Goal: Task Accomplishment & Management: Manage account settings

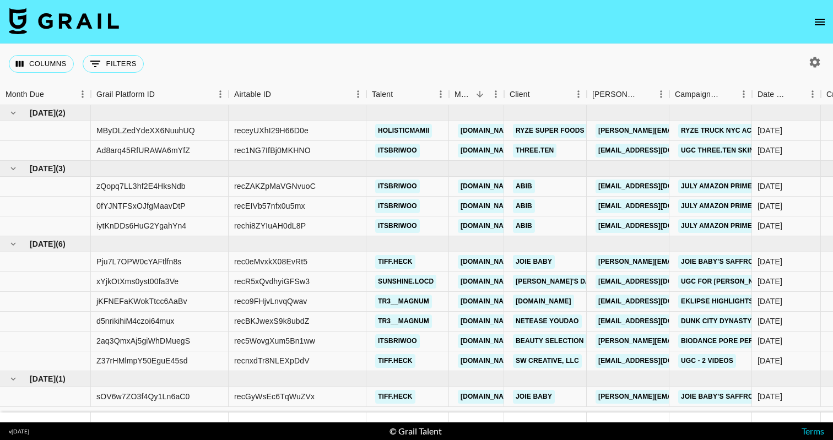
click at [821, 26] on icon "open drawer" at bounding box center [819, 21] width 13 height 13
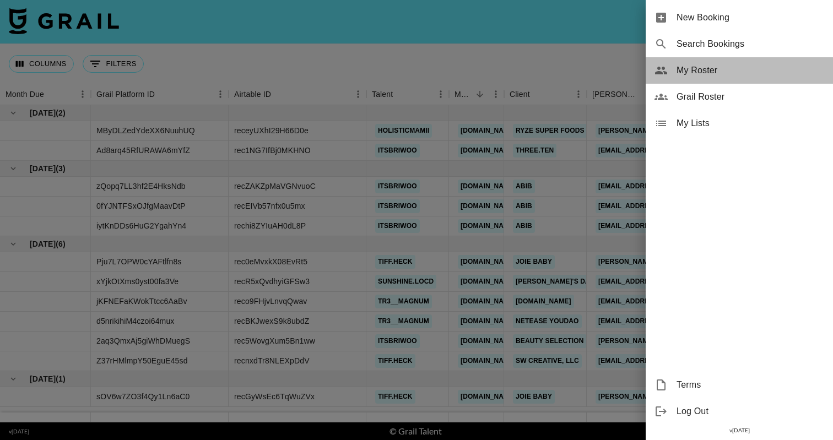
click at [705, 77] on div "My Roster" at bounding box center [739, 70] width 187 height 26
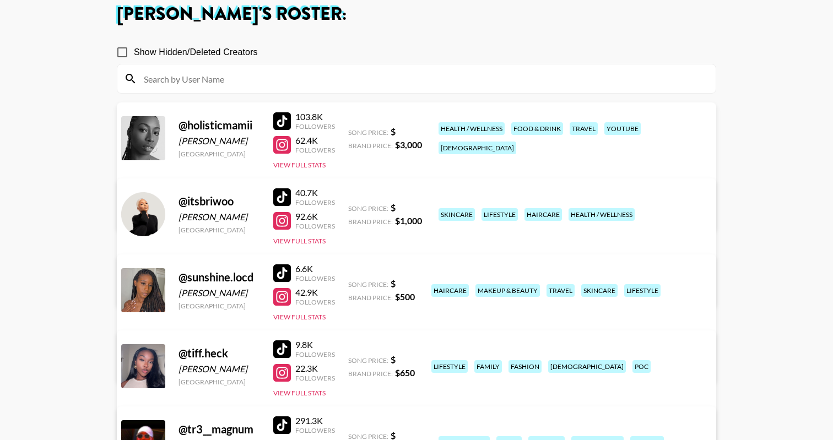
scroll to position [64, 0]
click at [364, 170] on div "Managed By [DOMAIN_NAME][EMAIL_ADDRESS][DOMAIN_NAME] View/Edit Details" at bounding box center [246, 198] width 236 height 57
click at [355, 207] on link "View/Edit Details" at bounding box center [246, 212] width 218 height 11
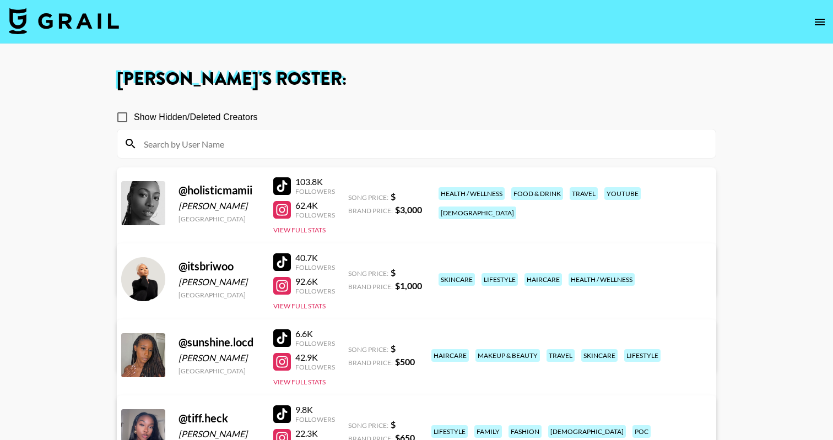
scroll to position [0, 0]
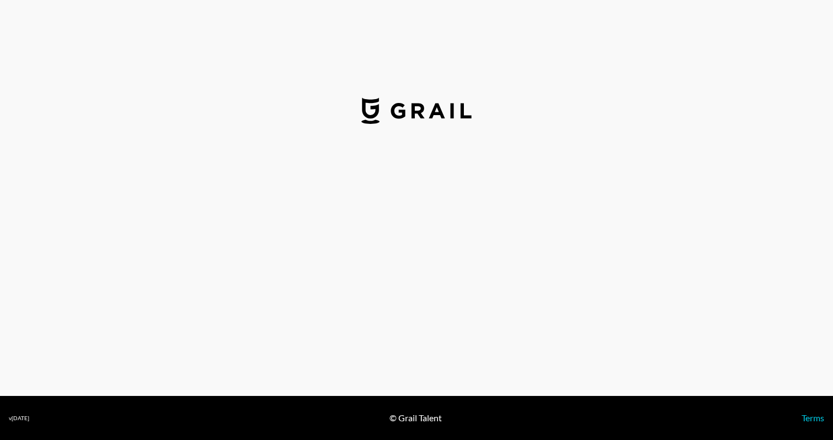
select select "USD"
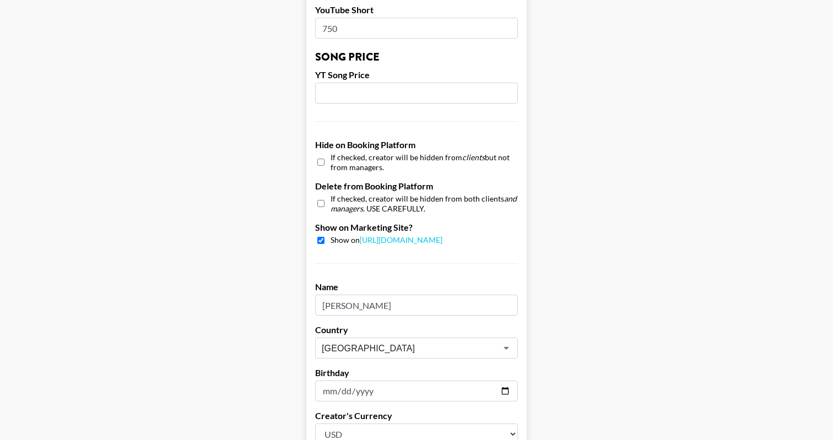
scroll to position [912, 0]
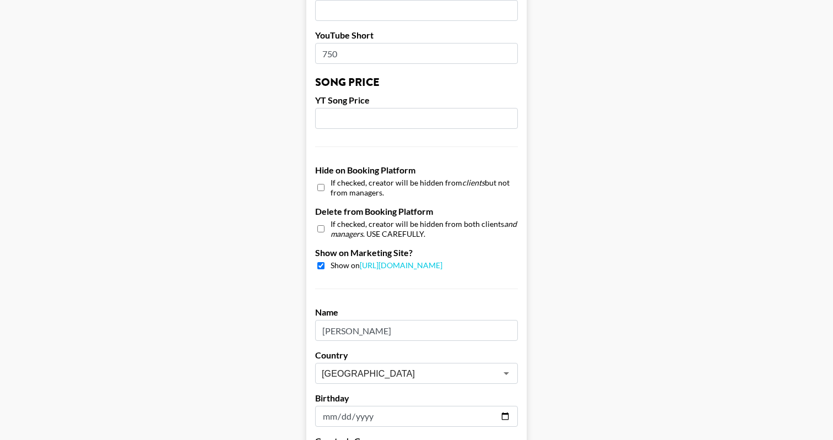
click at [321, 180] on input "checkbox" at bounding box center [320, 188] width 7 height 16
checkbox input "false"
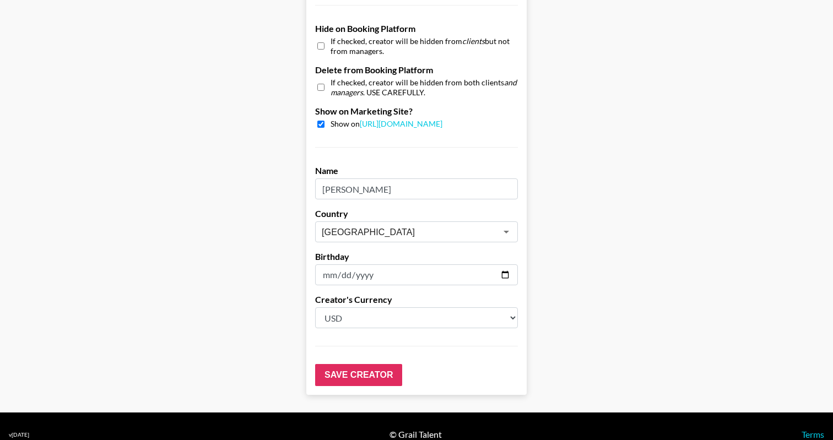
scroll to position [1053, 0]
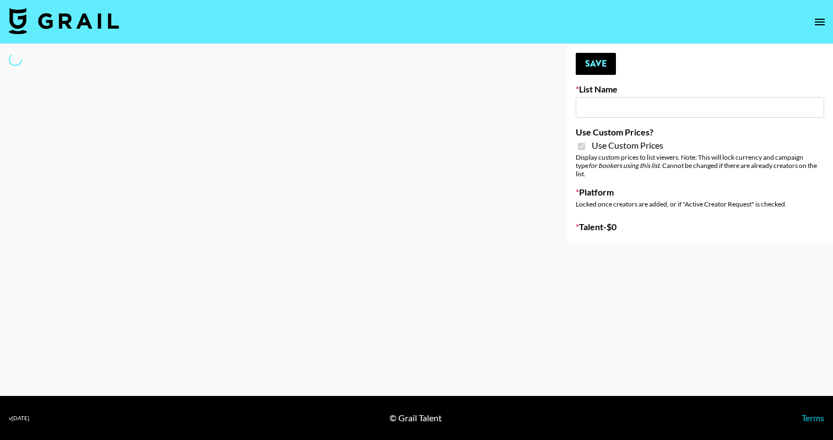
type input "Primal Harvest NEW ([DATE])"
checkbox input "true"
select select "Brand"
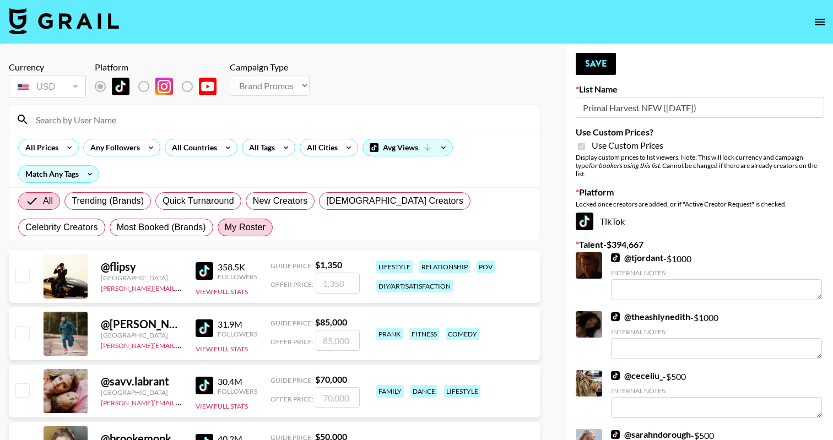
click at [225, 227] on span "My Roster" at bounding box center [245, 227] width 41 height 13
click at [225, 228] on input "My Roster" at bounding box center [225, 228] width 0 height 0
radio input "true"
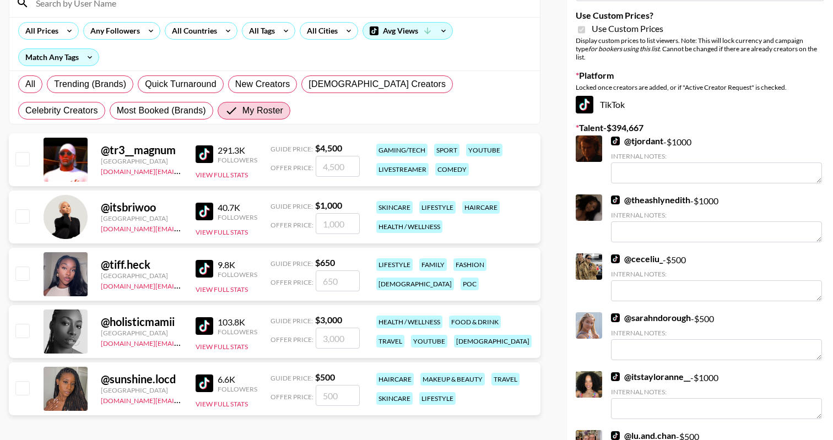
scroll to position [123, 0]
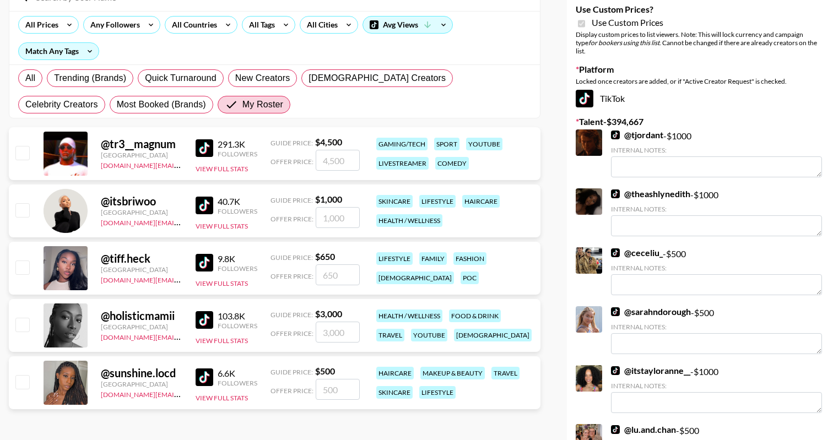
click at [21, 213] on input "checkbox" at bounding box center [21, 209] width 13 height 13
checkbox input "true"
type input "1000"
click at [20, 265] on input "checkbox" at bounding box center [21, 267] width 13 height 13
checkbox input "true"
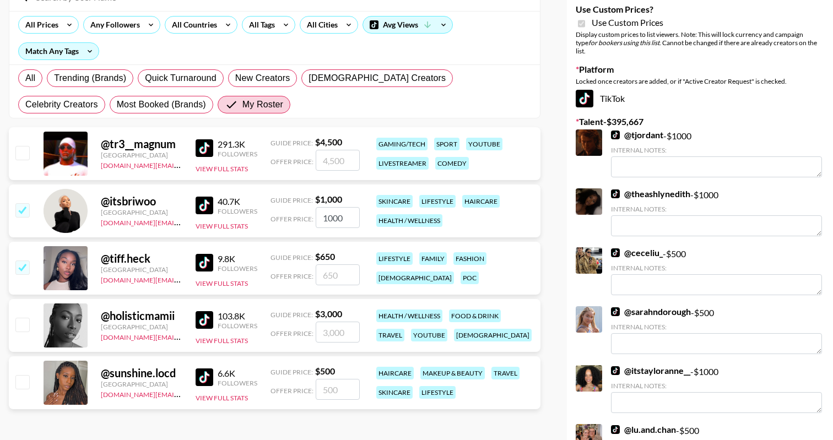
type input "650"
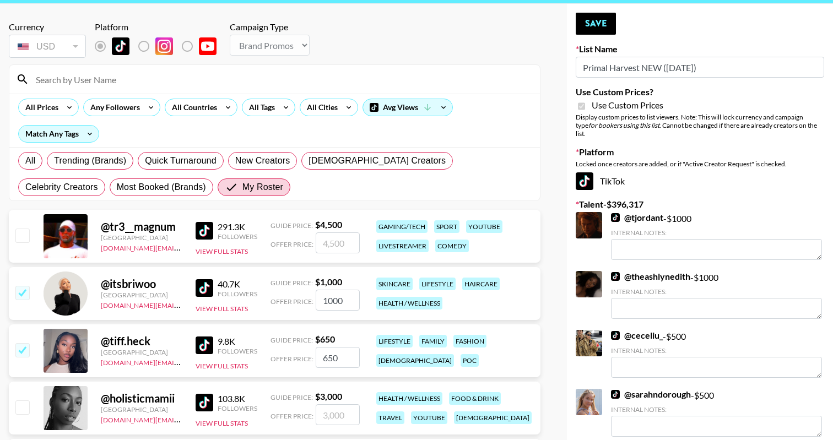
scroll to position [39, 0]
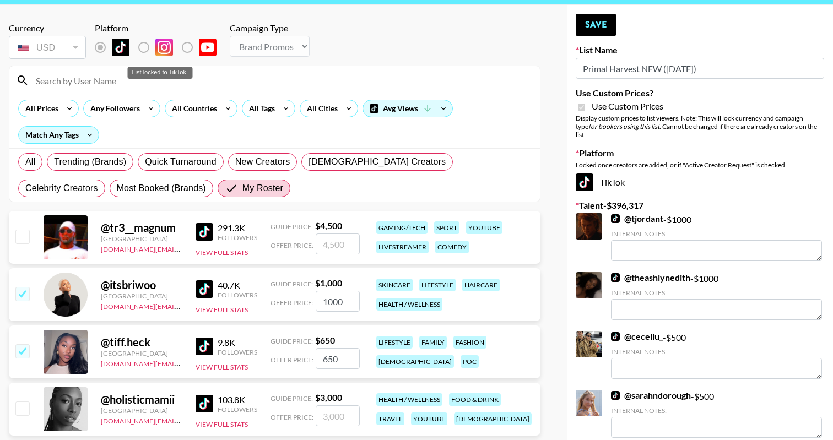
click at [143, 41] on label "List locked to TikTok." at bounding box center [152, 47] width 41 height 23
click at [143, 48] on label "List locked to TikTok." at bounding box center [152, 47] width 41 height 23
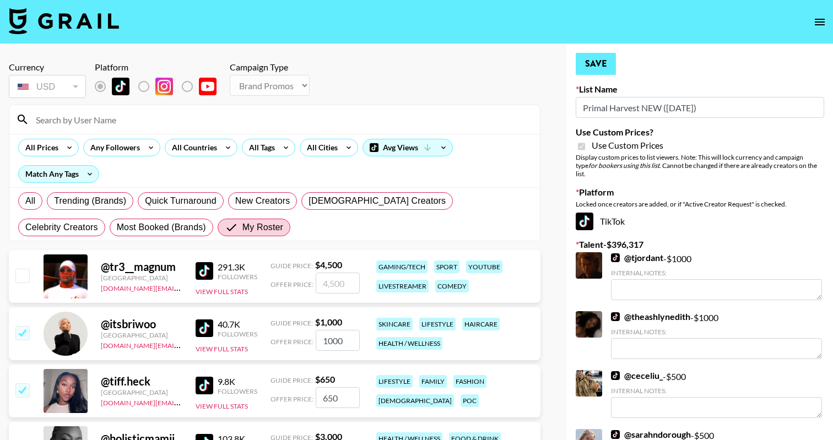
scroll to position [0, 0]
click at [604, 60] on button "Save" at bounding box center [596, 64] width 40 height 22
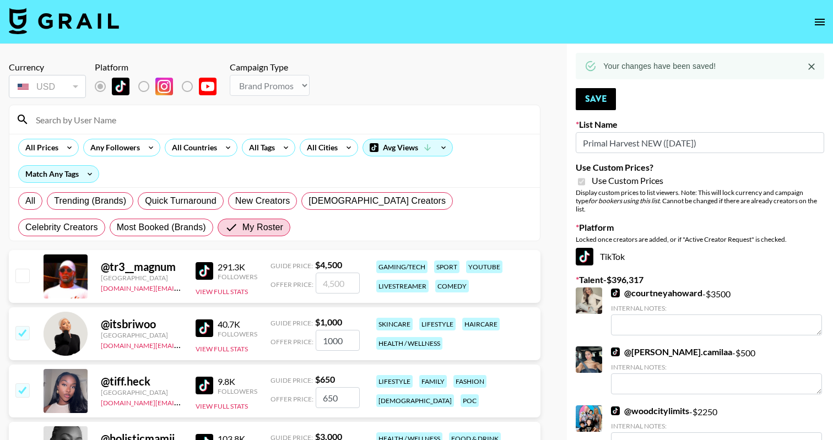
click at [205, 0] on nav at bounding box center [416, 22] width 833 height 44
